Goal: Task Accomplishment & Management: Complete application form

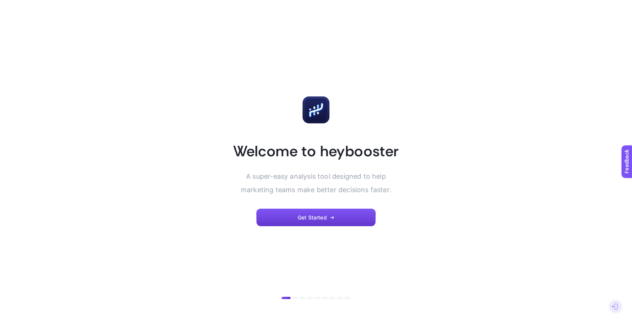
click at [308, 218] on span "Get Started" at bounding box center [312, 218] width 29 height 6
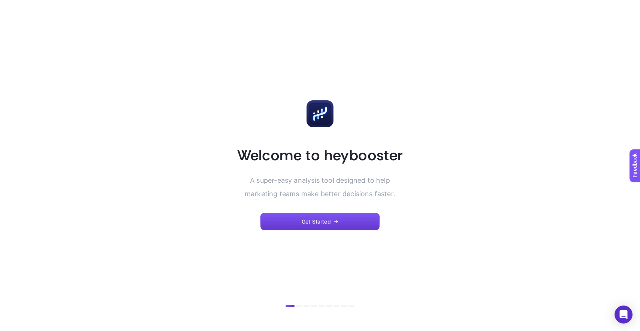
click at [334, 221] on icon "button" at bounding box center [335, 221] width 3 height 0
